Goal: Task Accomplishment & Management: Manage account settings

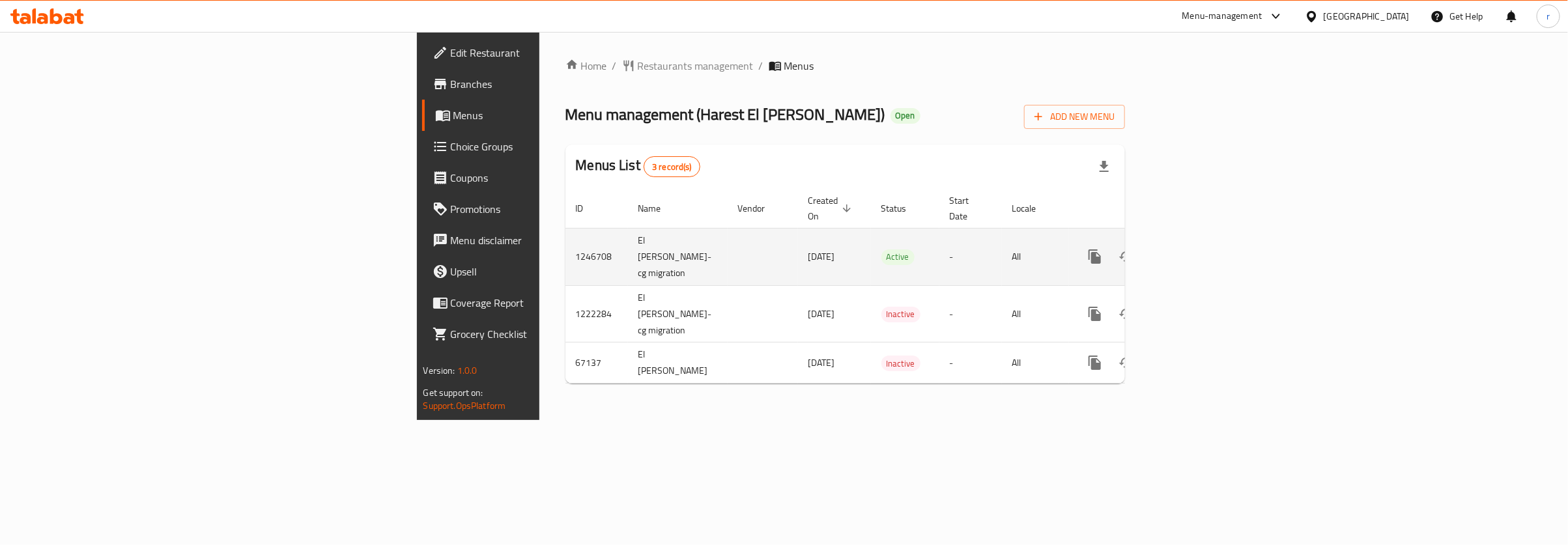
click at [871, 244] on td "Active" at bounding box center [904, 257] width 68 height 57
click at [1197, 249] on icon "enhanced table" at bounding box center [1188, 256] width 15 height 15
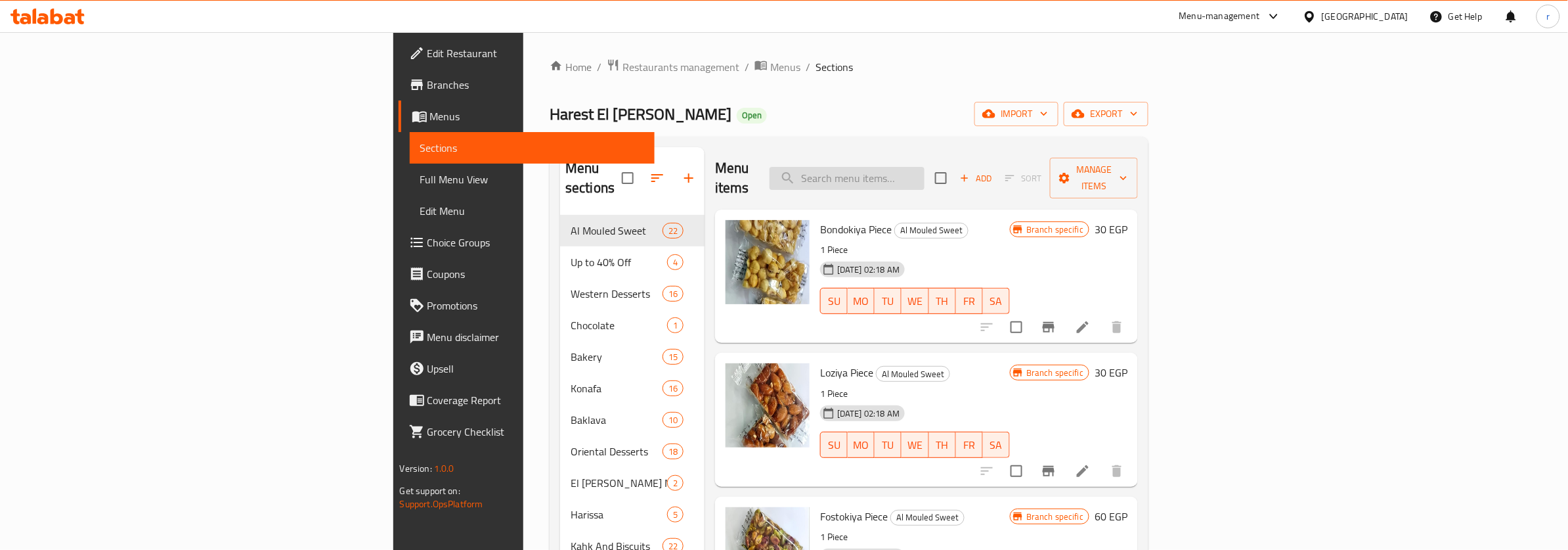
click at [924, 171] on input "search" at bounding box center [847, 178] width 155 height 23
paste input "Croissant"
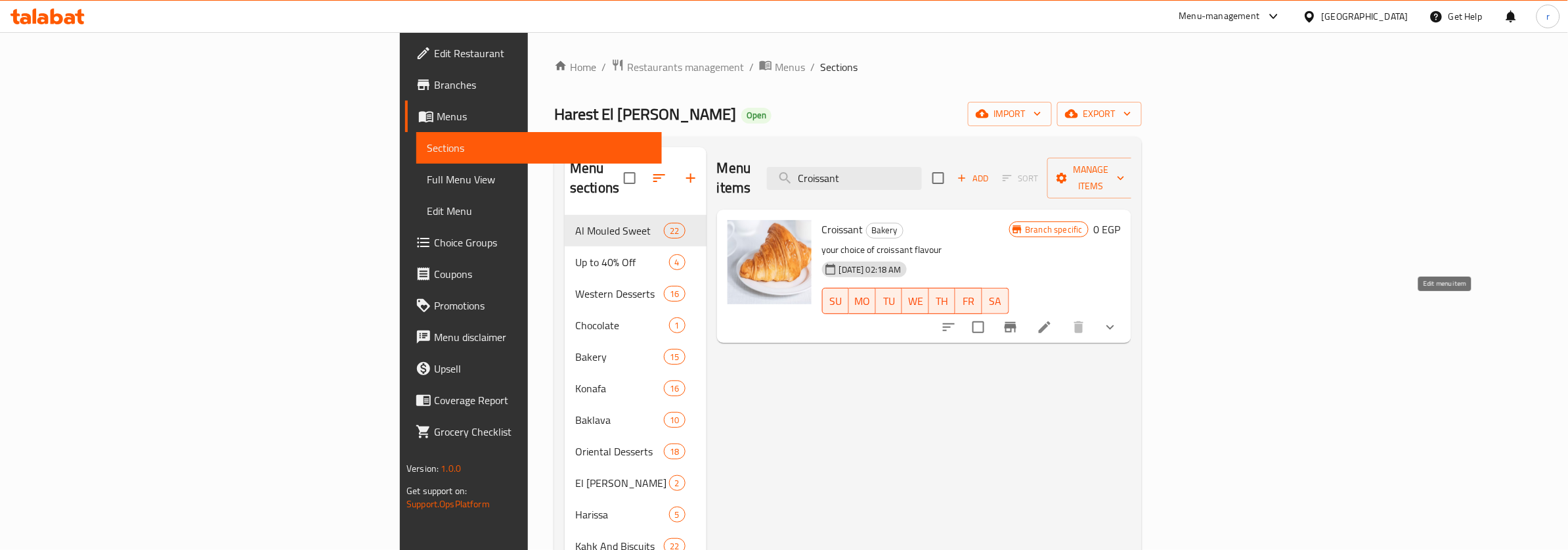
type input "Croissant"
click at [1051, 321] on icon at bounding box center [1045, 327] width 12 height 12
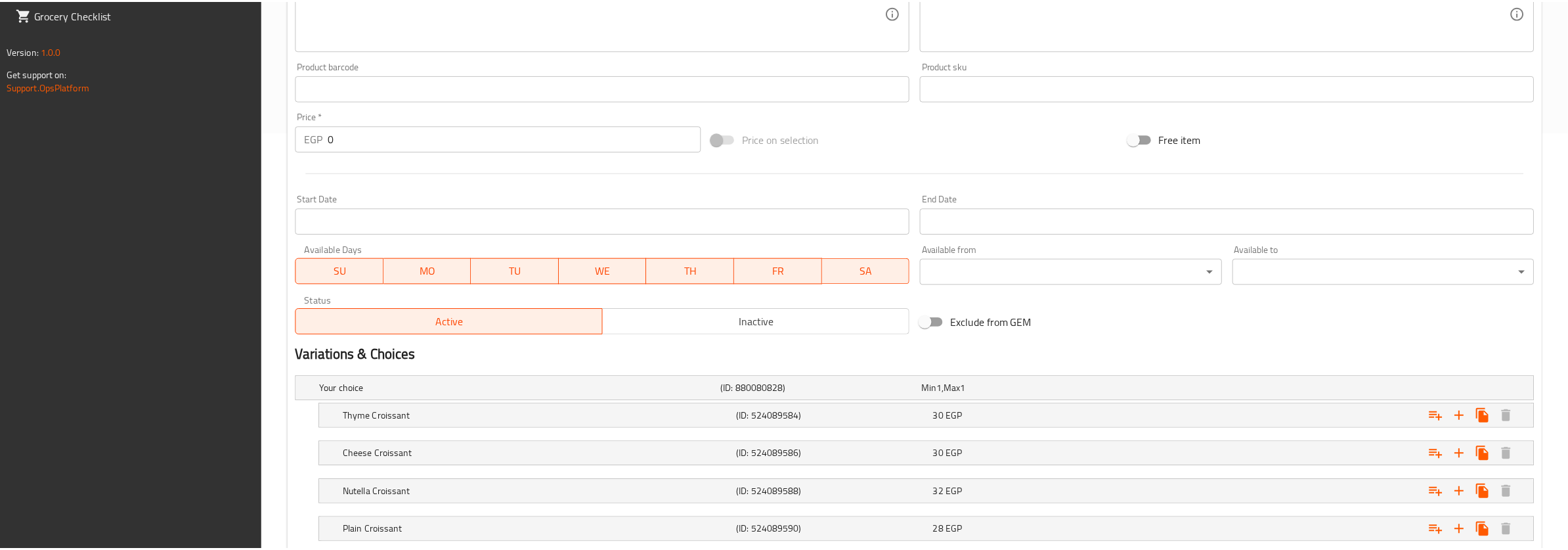
scroll to position [543, 0]
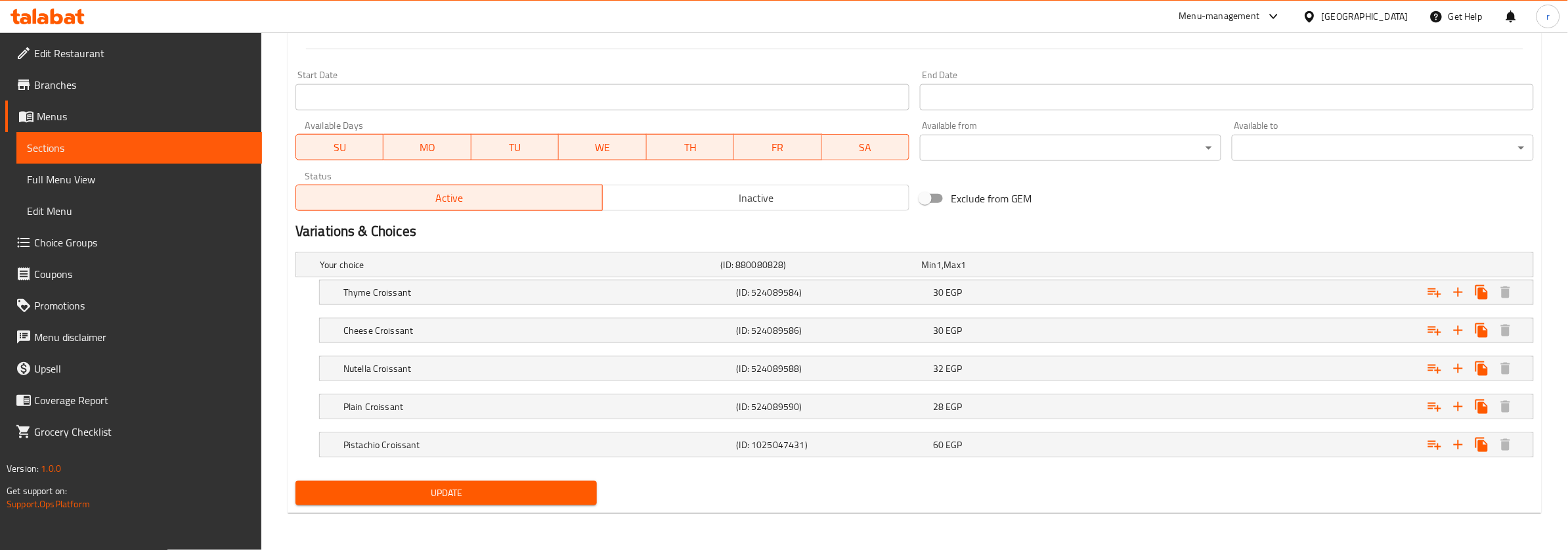
click at [759, 534] on div "Home / Restaurants management / Menus / Sections / item / update Bakery section…" at bounding box center [915, 20] width 1307 height 1059
